Goal: Register for event/course

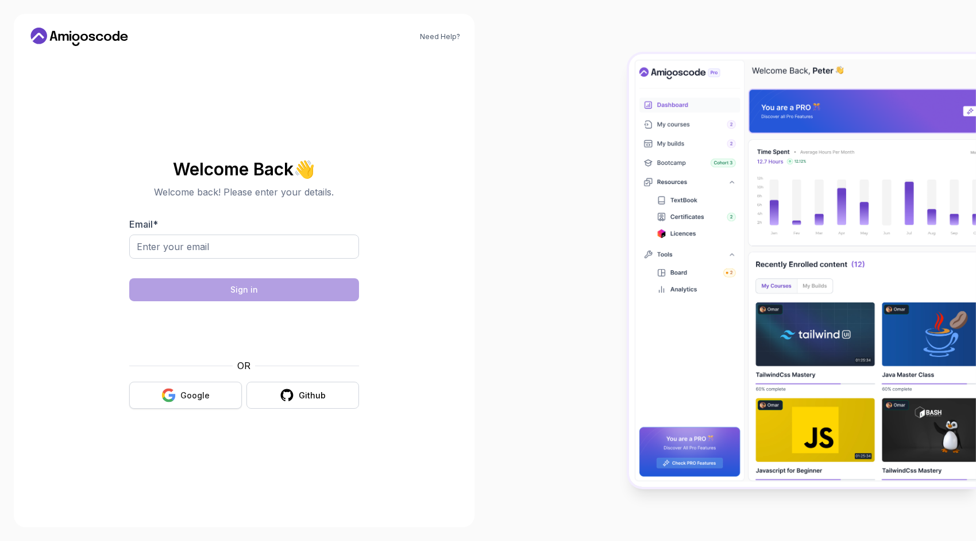
click at [186, 396] on div "Google" at bounding box center [194, 395] width 29 height 11
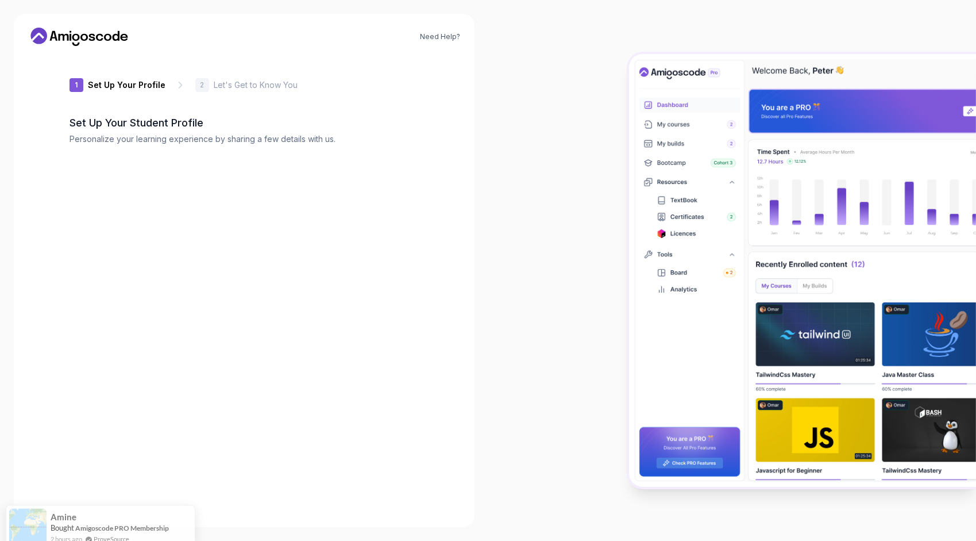
type input "eagerrhinoc49c2"
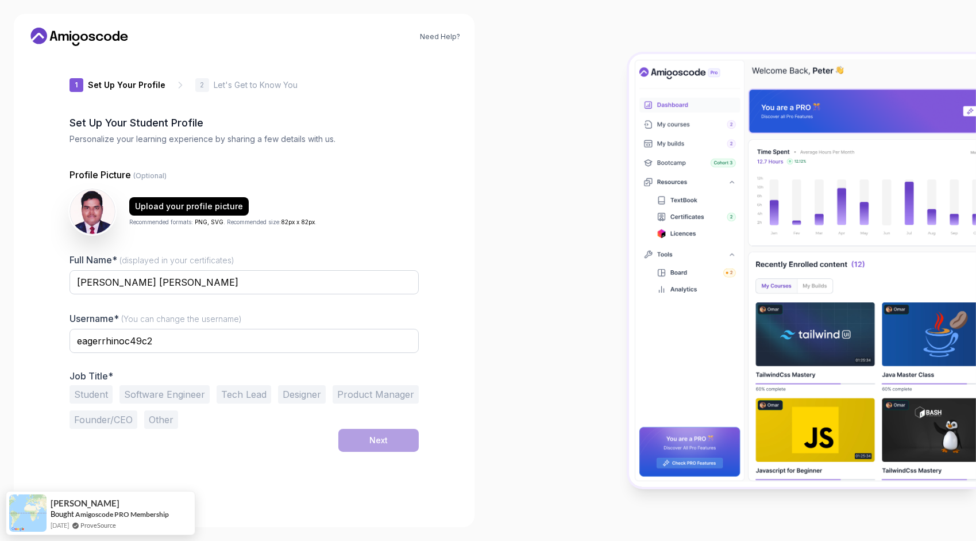
click at [192, 396] on button "Software Engineer" at bounding box center [165, 394] width 90 height 18
click at [238, 394] on button "Tech Lead" at bounding box center [244, 394] width 55 height 18
click at [186, 391] on button "Software Engineer" at bounding box center [165, 394] width 90 height 18
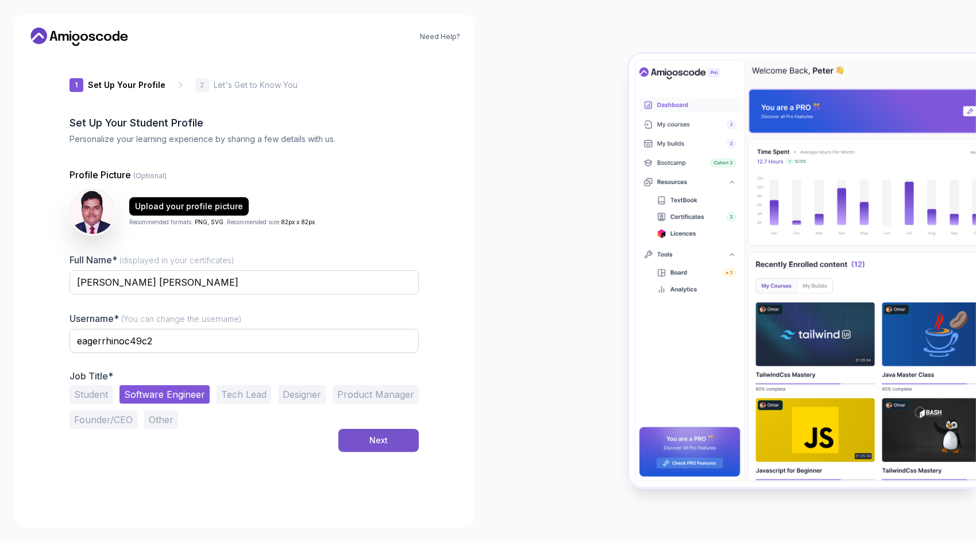
click at [379, 437] on div "Next" at bounding box center [378, 439] width 18 height 11
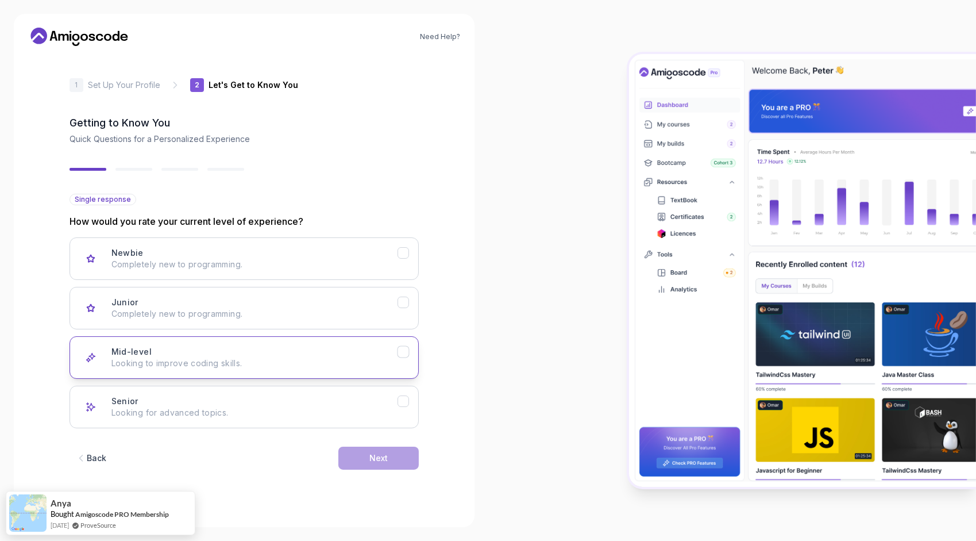
click at [405, 355] on icon "Mid-level" at bounding box center [403, 351] width 11 height 11
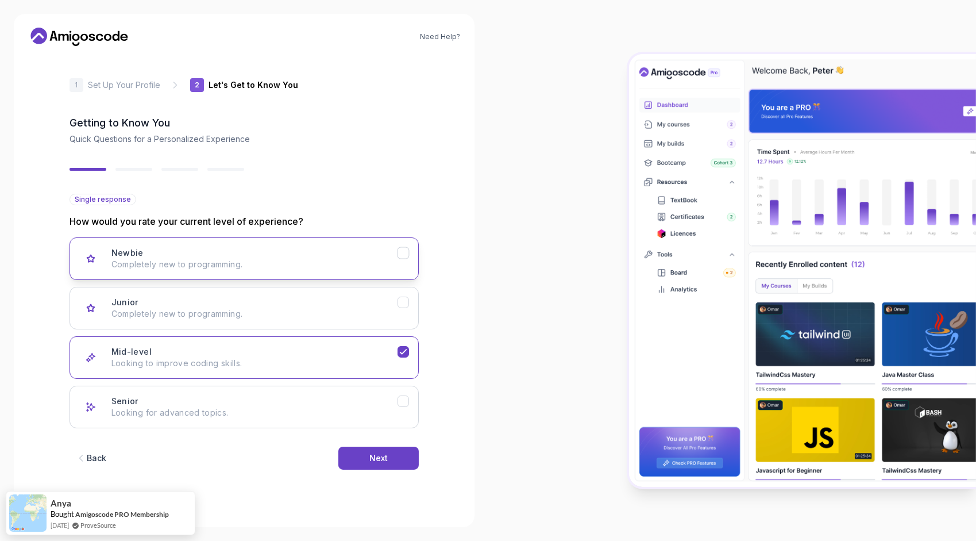
click at [406, 256] on icon "Newbie" at bounding box center [403, 253] width 11 height 11
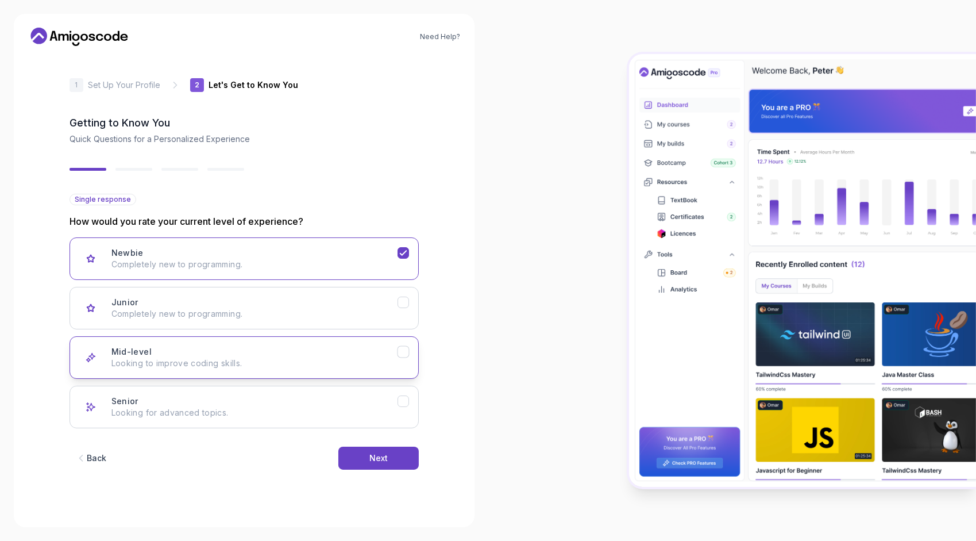
click at [399, 356] on icon "Mid-level" at bounding box center [403, 351] width 11 height 11
click at [385, 455] on div "Next" at bounding box center [378, 457] width 18 height 11
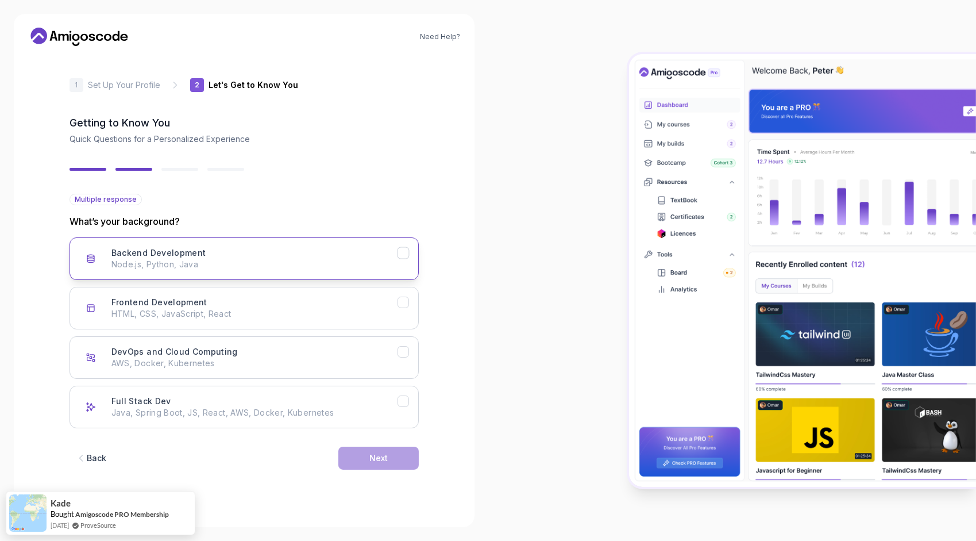
click at [405, 251] on icon "Backend Development" at bounding box center [403, 253] width 11 height 11
click at [403, 301] on icon "Frontend Development" at bounding box center [403, 302] width 11 height 11
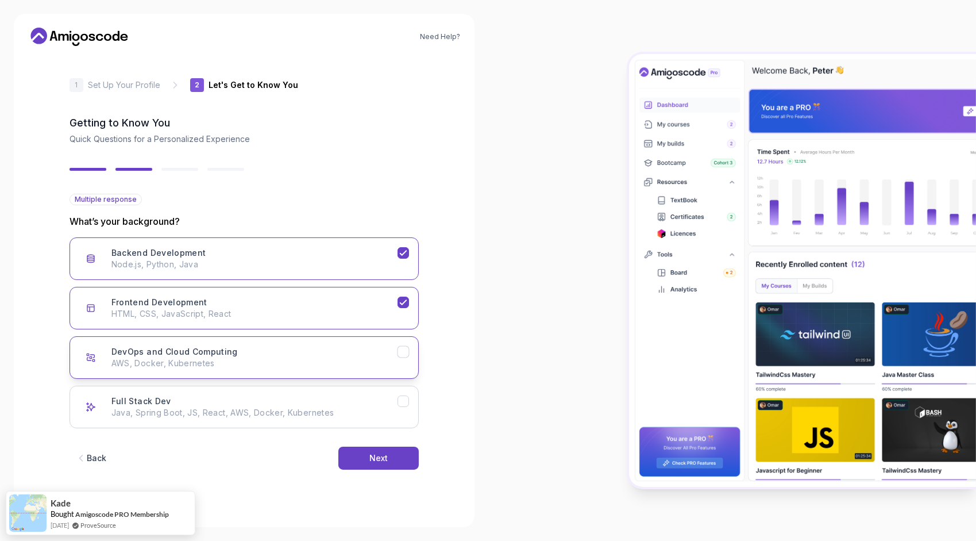
click at [403, 351] on icon "DevOps and Cloud Computing" at bounding box center [403, 351] width 11 height 11
click at [402, 405] on icon "Full Stack Dev" at bounding box center [403, 401] width 11 height 11
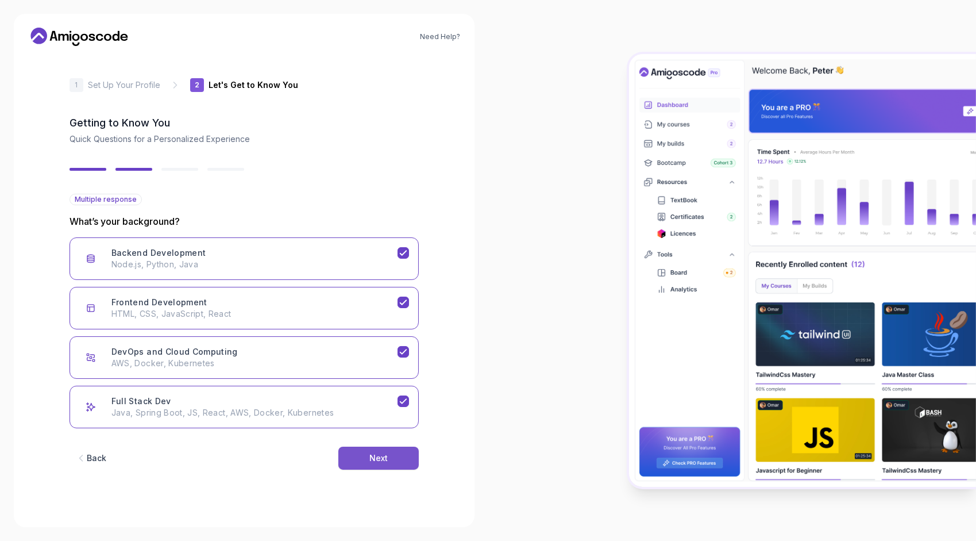
click at [385, 461] on div "Next" at bounding box center [378, 457] width 18 height 11
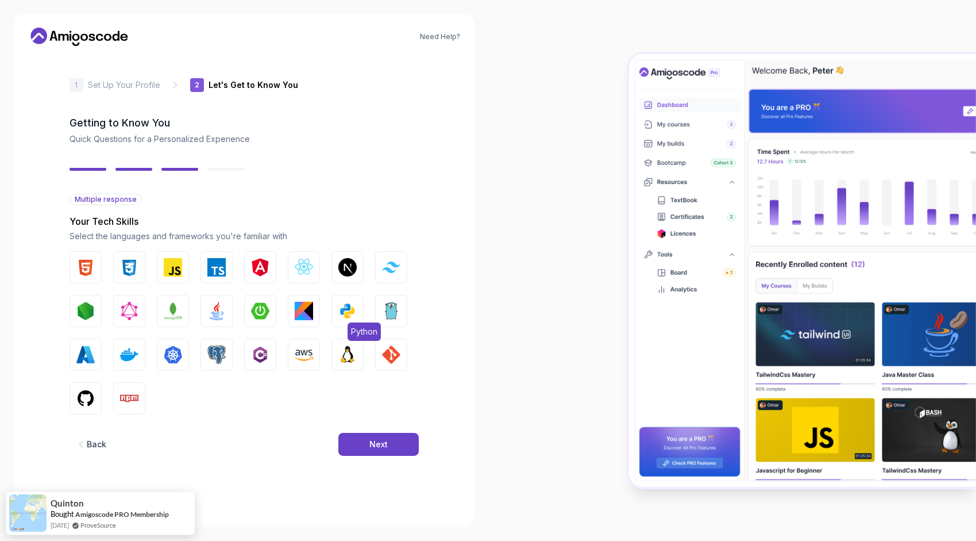
click at [352, 310] on img "button" at bounding box center [347, 311] width 18 height 18
click at [267, 314] on img "button" at bounding box center [260, 311] width 18 height 18
click at [221, 311] on img "button" at bounding box center [216, 311] width 18 height 18
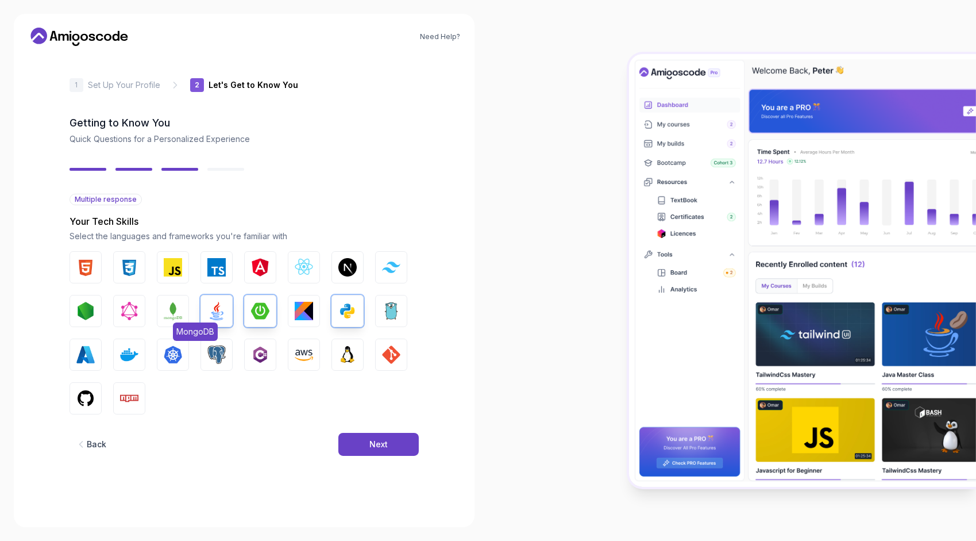
click at [180, 307] on img "button" at bounding box center [173, 311] width 18 height 18
click at [133, 303] on img "button" at bounding box center [129, 311] width 18 height 18
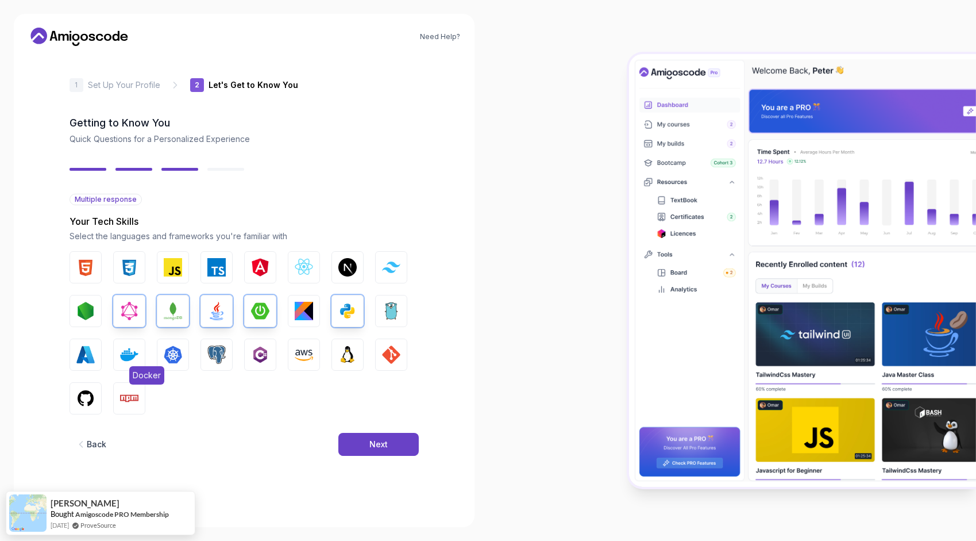
click at [126, 348] on img "button" at bounding box center [129, 354] width 18 height 18
click at [91, 310] on img "button" at bounding box center [85, 311] width 18 height 18
click at [90, 267] on img "button" at bounding box center [85, 267] width 18 height 18
click at [131, 265] on img "button" at bounding box center [129, 267] width 18 height 18
click at [170, 267] on img "button" at bounding box center [173, 267] width 18 height 18
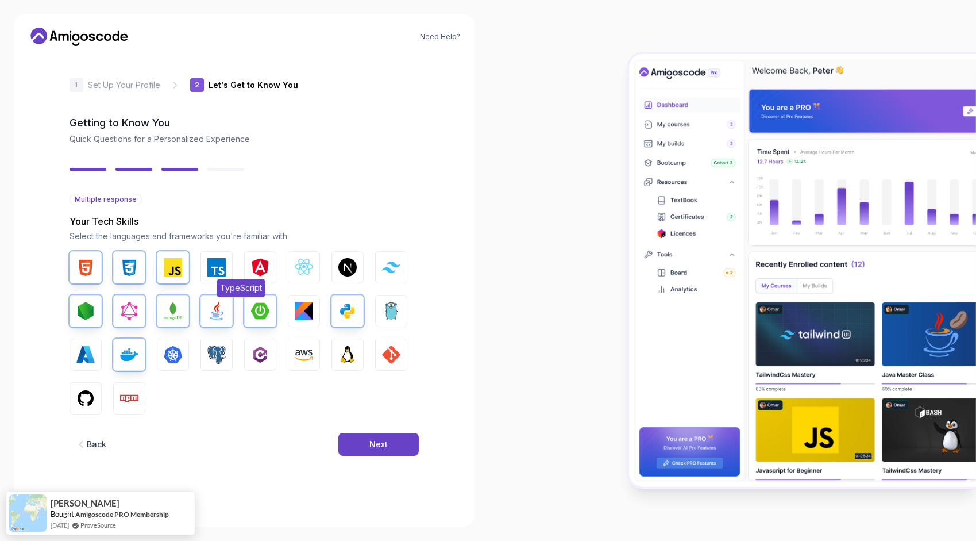
click at [215, 264] on img "button" at bounding box center [216, 267] width 18 height 18
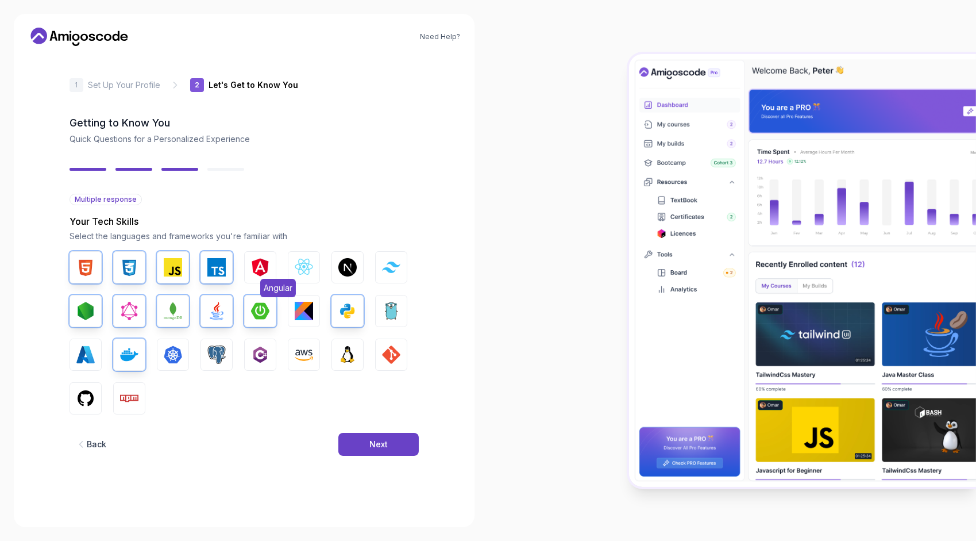
click at [265, 265] on img "button" at bounding box center [260, 267] width 18 height 18
click at [300, 267] on img "button" at bounding box center [304, 267] width 18 height 18
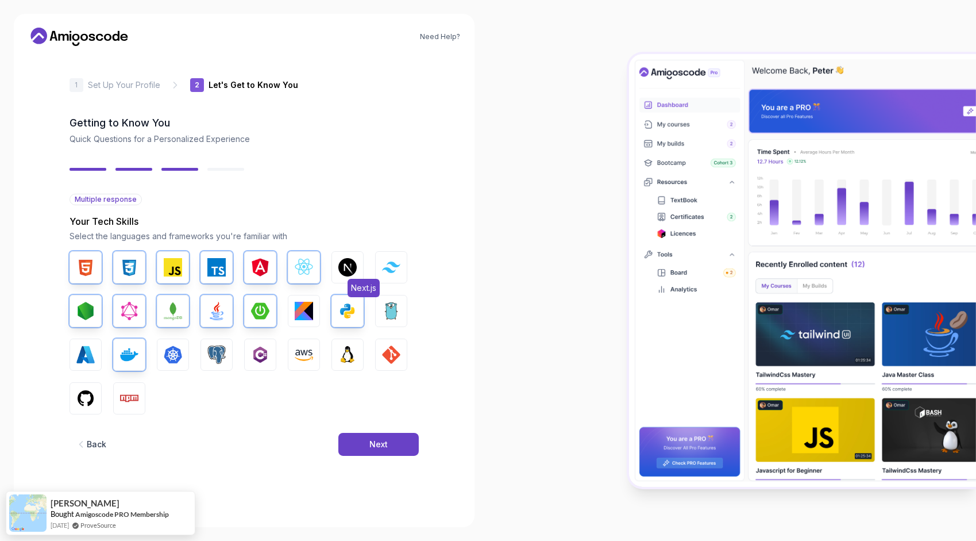
click at [345, 264] on img "button" at bounding box center [347, 267] width 18 height 18
click at [387, 261] on img "button" at bounding box center [391, 266] width 18 height 11
click at [388, 301] on button "Go" at bounding box center [391, 311] width 32 height 32
click at [390, 345] on img "button" at bounding box center [391, 354] width 18 height 18
click at [352, 346] on img "button" at bounding box center [347, 354] width 18 height 18
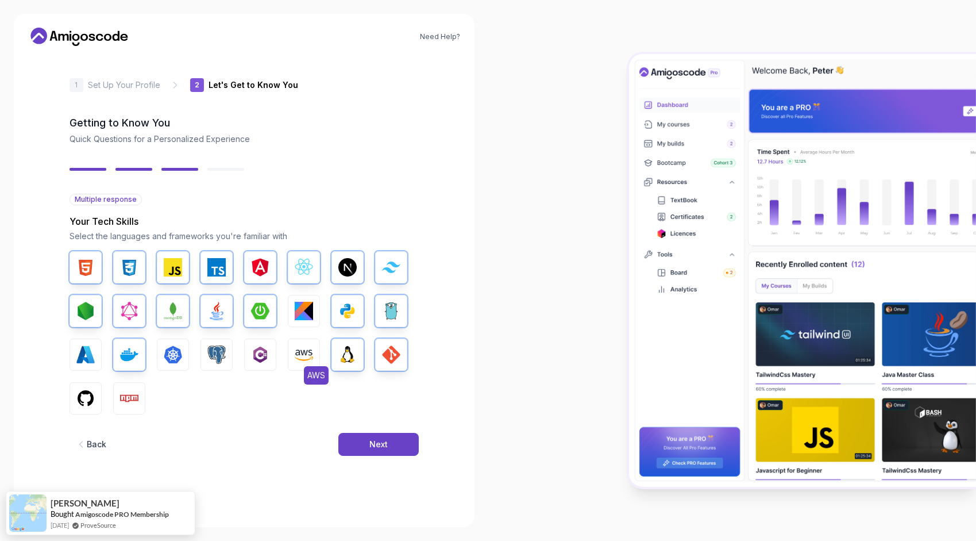
click at [310, 349] on img "button" at bounding box center [304, 354] width 18 height 18
click at [221, 356] on img "button" at bounding box center [216, 354] width 18 height 18
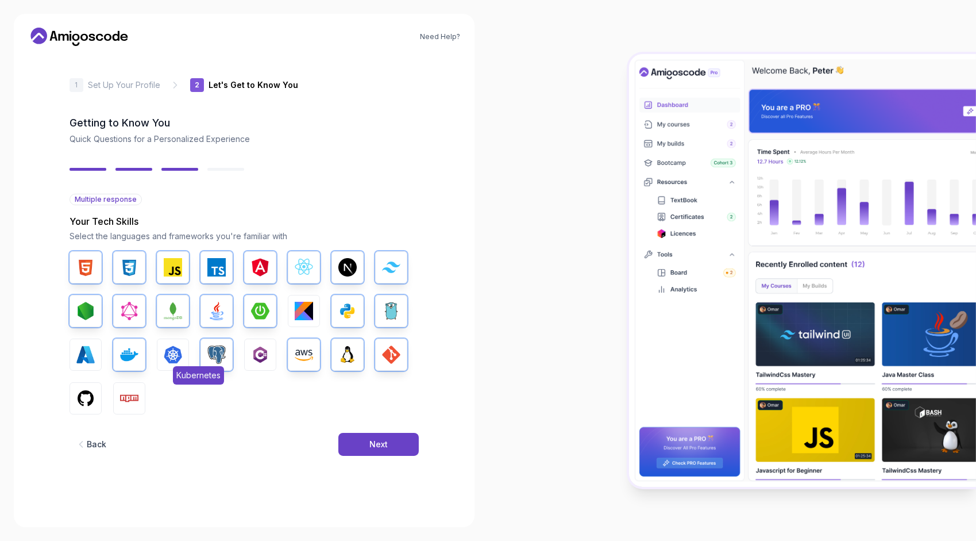
click at [173, 362] on img "button" at bounding box center [173, 354] width 18 height 18
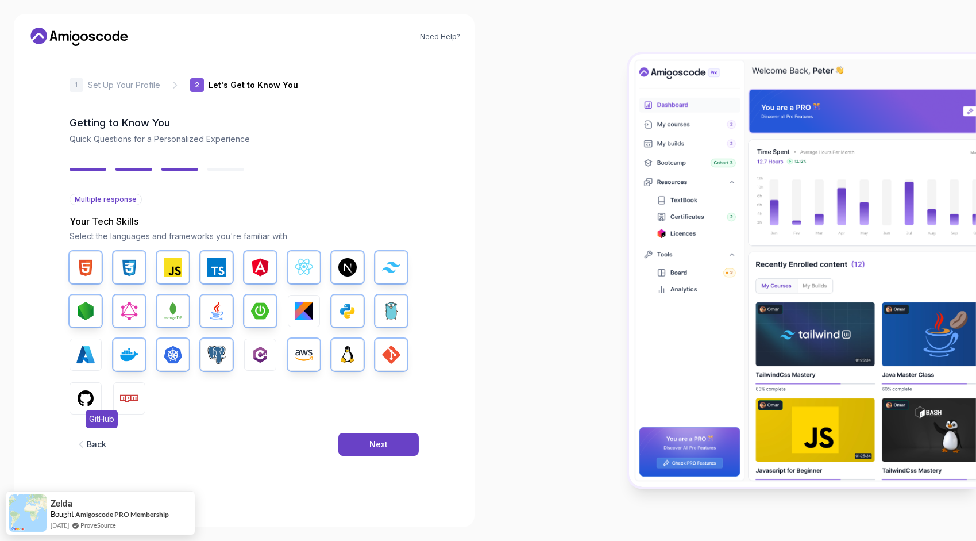
click at [86, 398] on img "button" at bounding box center [85, 398] width 18 height 18
click at [263, 361] on img "button" at bounding box center [260, 354] width 18 height 18
click at [137, 401] on img "button" at bounding box center [129, 398] width 18 height 18
click at [301, 313] on img "button" at bounding box center [304, 311] width 18 height 18
click at [87, 346] on img "button" at bounding box center [85, 354] width 18 height 18
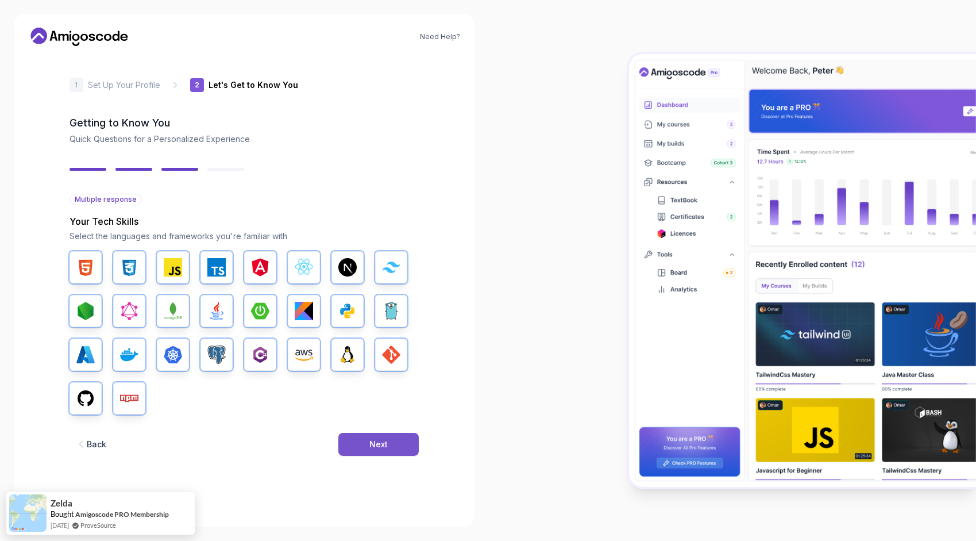
click at [384, 445] on div "Next" at bounding box center [378, 443] width 18 height 11
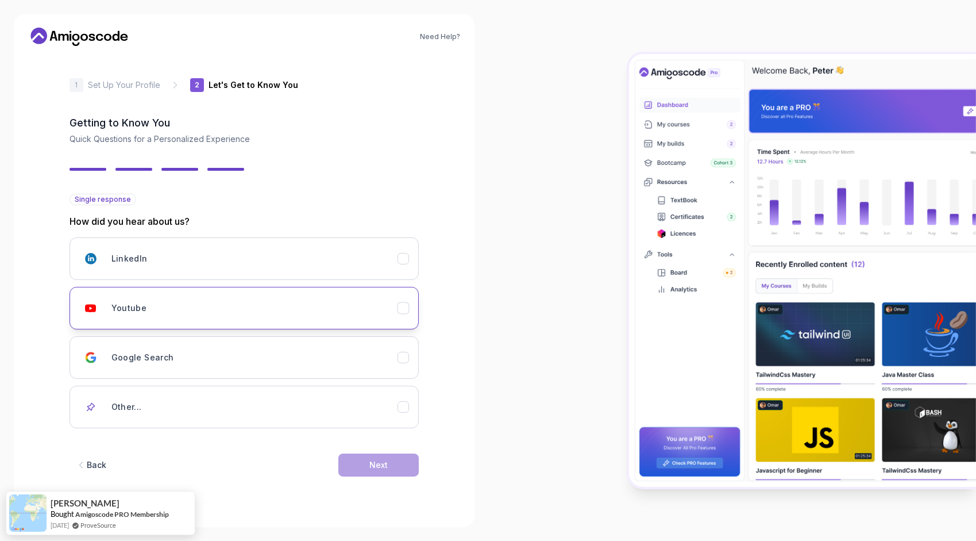
click at [402, 309] on icon "Youtube" at bounding box center [403, 308] width 6 height 5
click at [402, 356] on icon "Google Search" at bounding box center [403, 357] width 11 height 11
click at [403, 310] on icon "Youtube" at bounding box center [403, 308] width 11 height 11
click at [376, 466] on div "Next" at bounding box center [378, 464] width 18 height 11
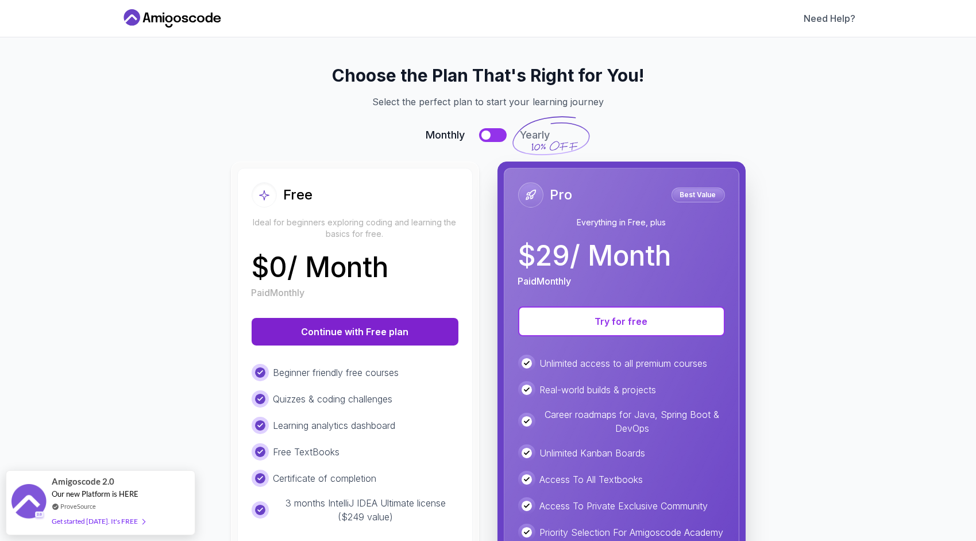
click at [359, 329] on button "Continue with Free plan" at bounding box center [355, 332] width 207 height 28
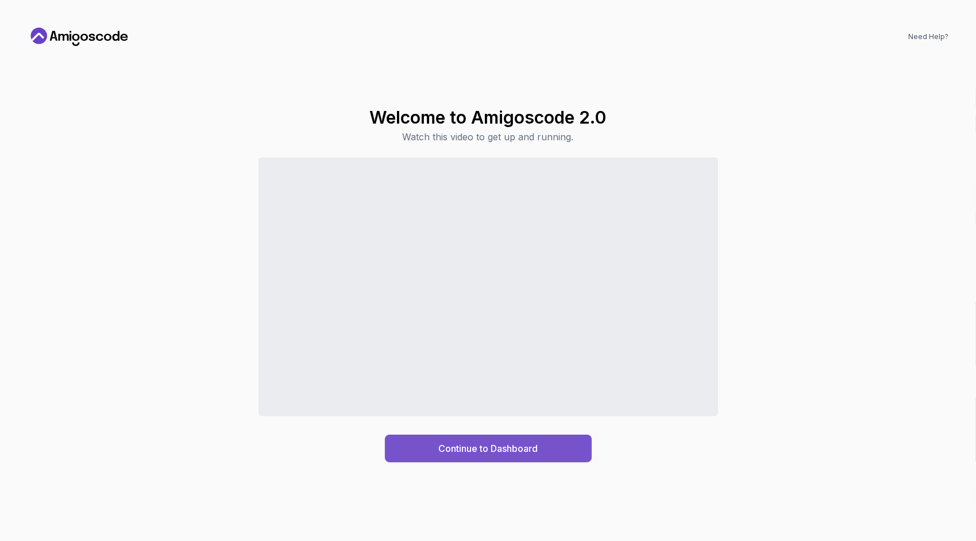
click at [483, 451] on div "Continue to Dashboard" at bounding box center [487, 448] width 99 height 14
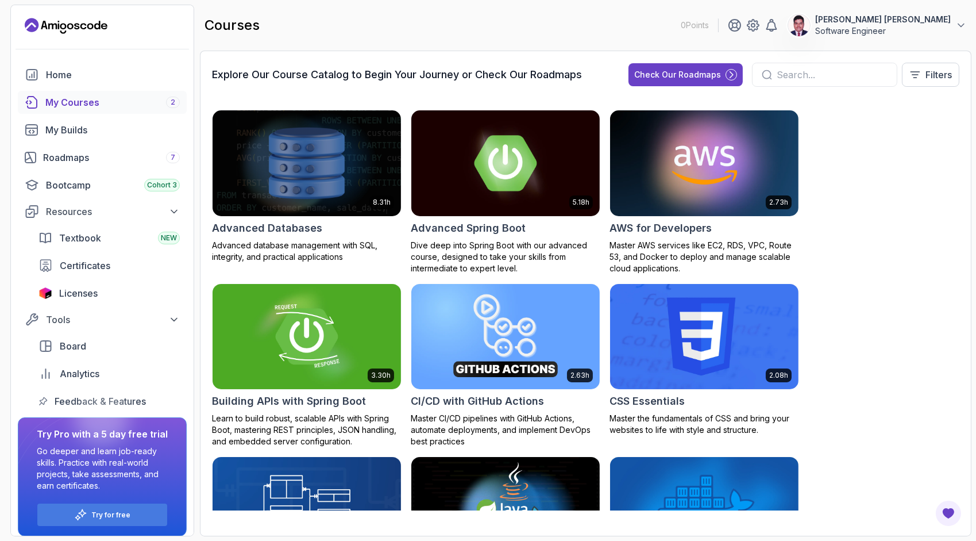
click at [83, 104] on div "My Courses 2" at bounding box center [112, 102] width 134 height 14
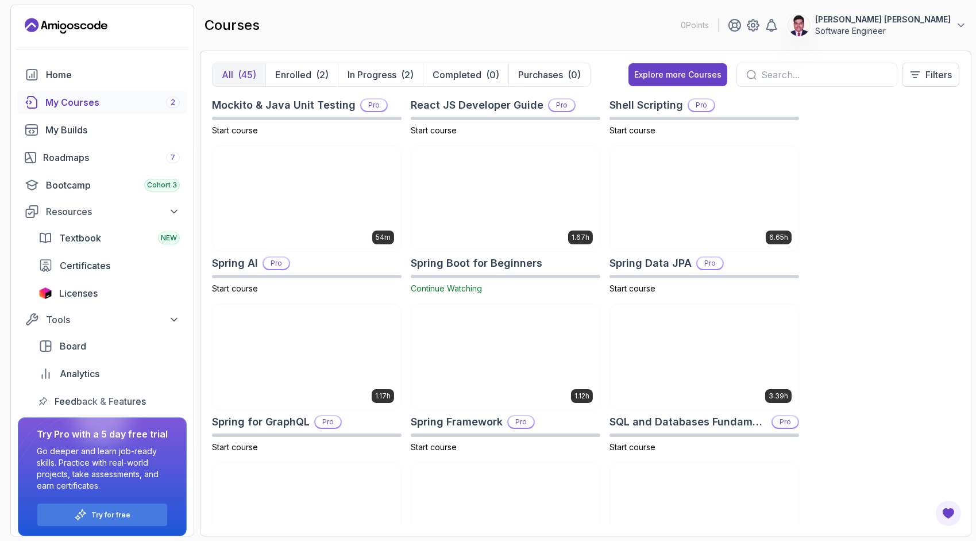
scroll to position [1852, 0]
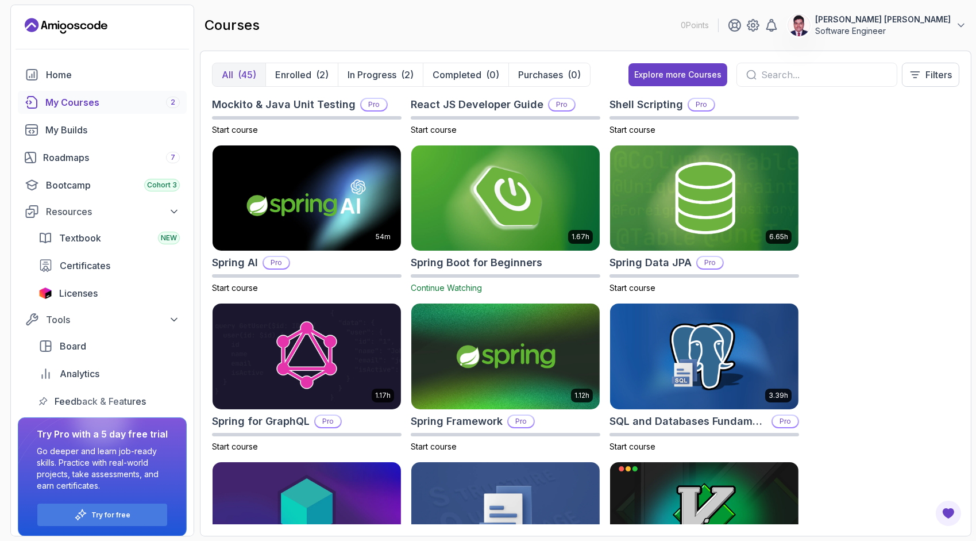
click at [525, 215] on img at bounding box center [506, 197] width 198 height 111
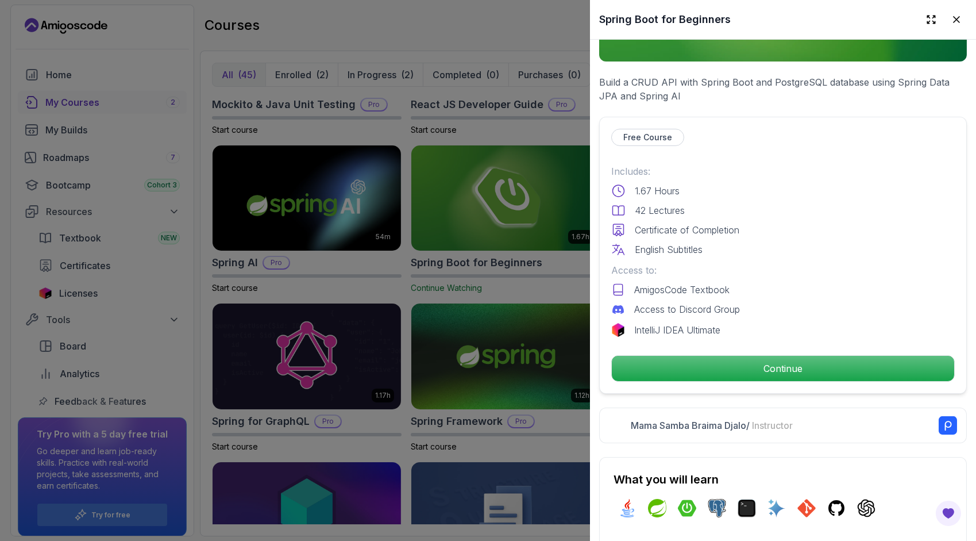
scroll to position [195, 0]
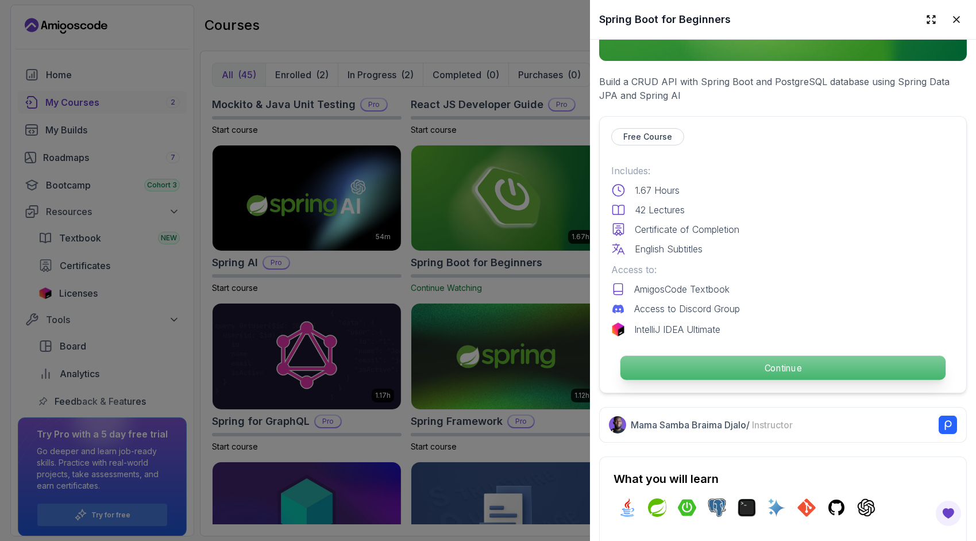
click at [779, 362] on p "Continue" at bounding box center [783, 368] width 325 height 24
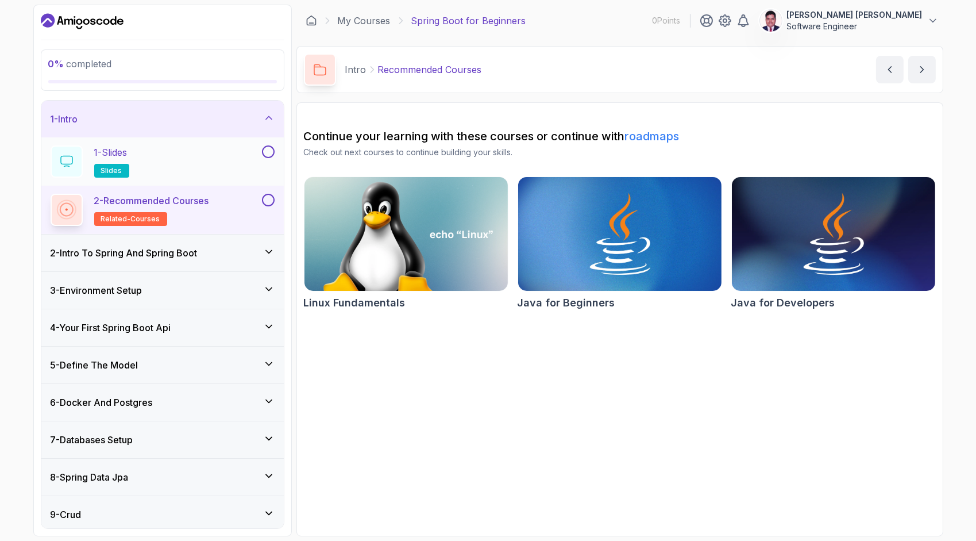
click at [197, 149] on div "1 - Slides slides" at bounding box center [155, 161] width 209 height 32
